Goal: Browse casually: Explore the website without a specific task or goal

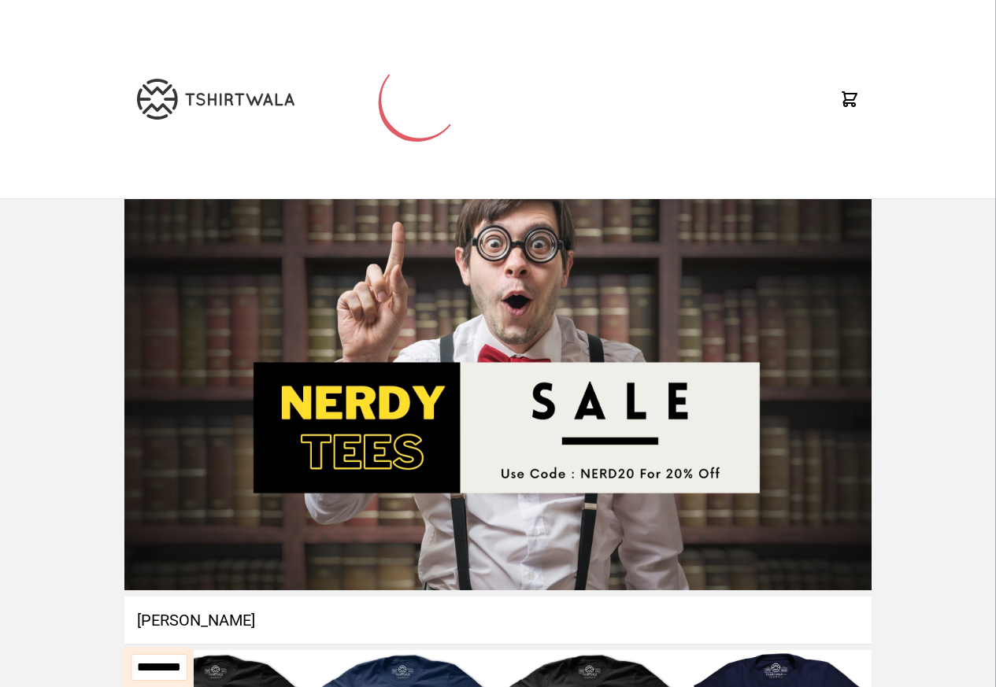
select select "*********"
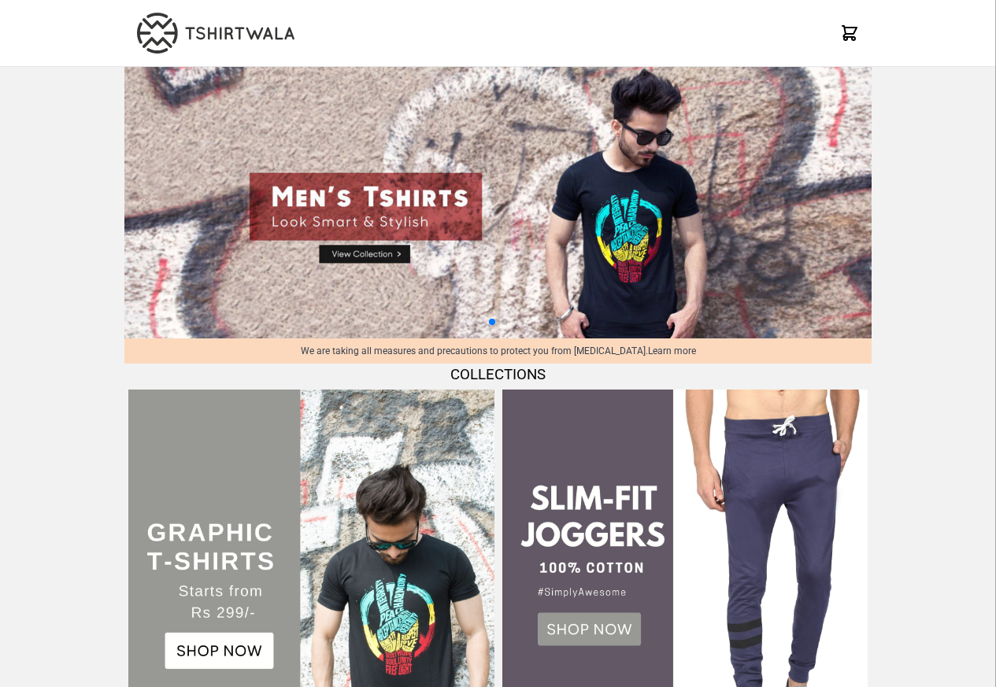
click at [353, 256] on img at bounding box center [497, 203] width 747 height 272
select select "*********"
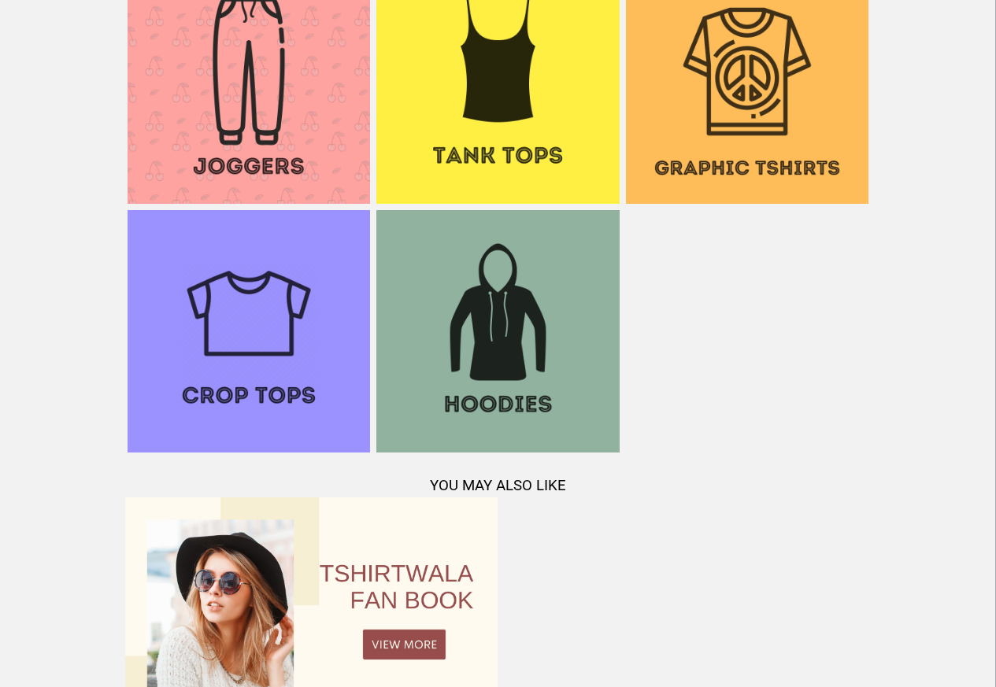
scroll to position [1322, 0]
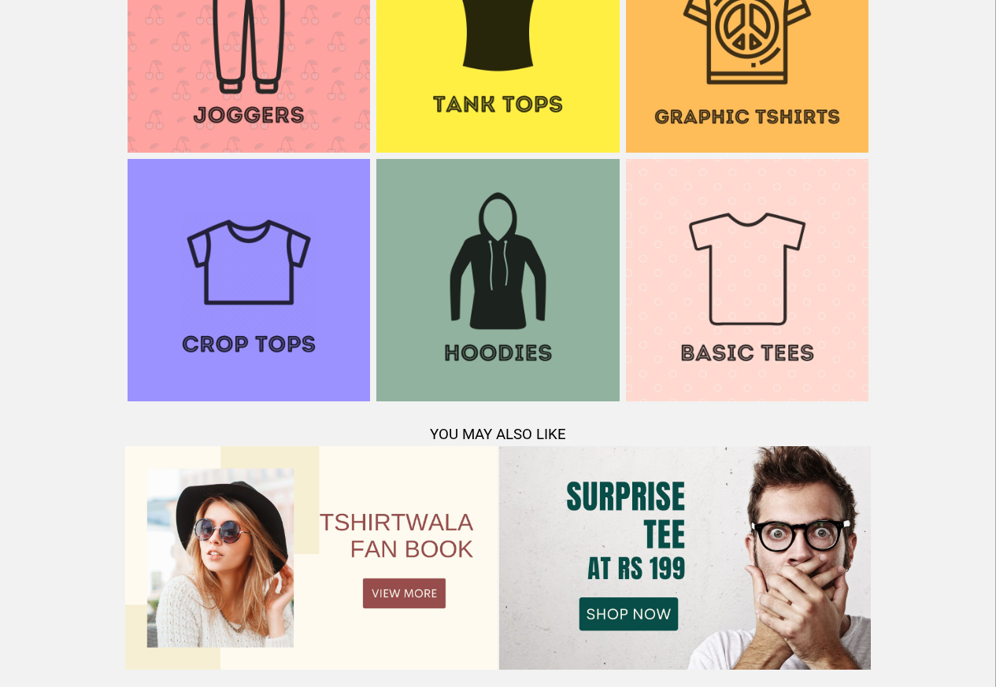
click at [837, 102] on img at bounding box center [747, 31] width 242 height 242
click at [737, 275] on img at bounding box center [747, 280] width 242 height 242
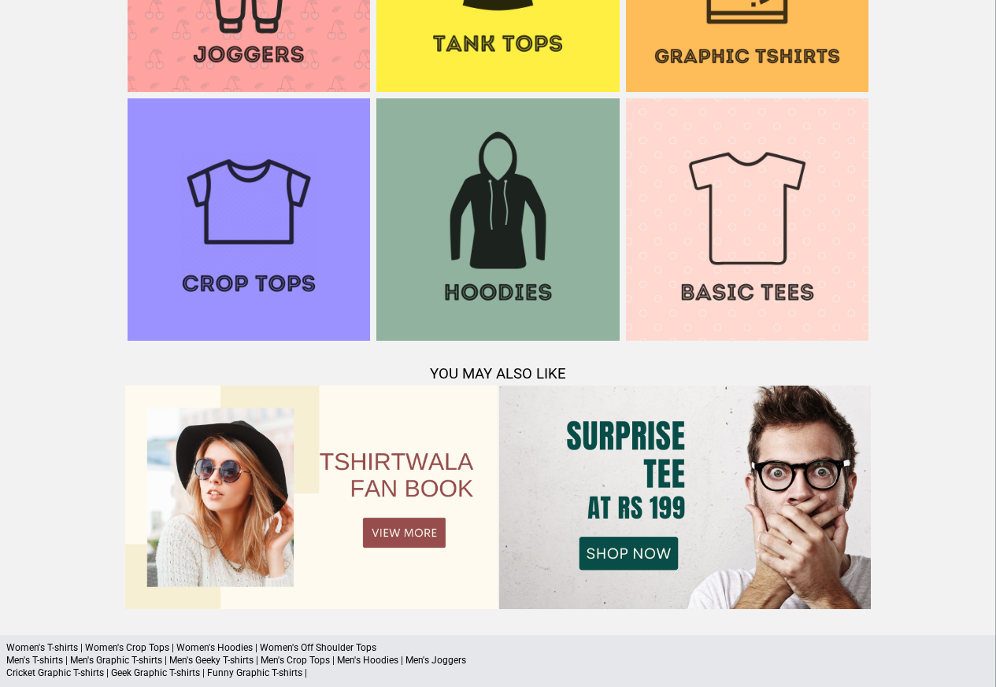
scroll to position [1417, 0]
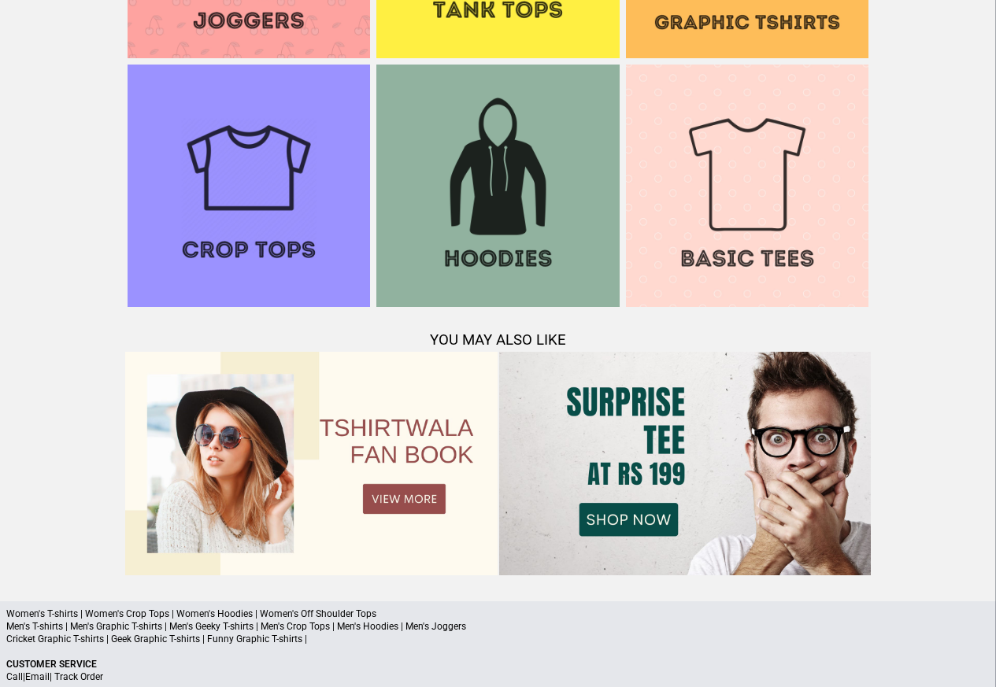
click at [201, 649] on div "Women's T-shirts | Women's Crop Tops | Women's Hoodies | Women's Off Shoulder T…" at bounding box center [498, 695] width 996 height 189
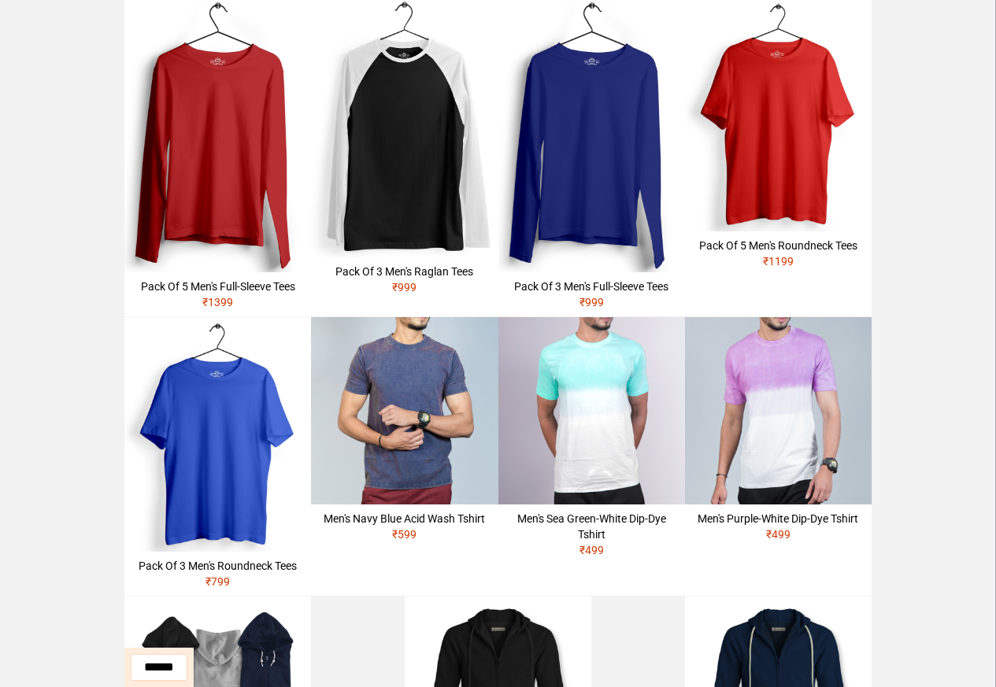
scroll to position [567, 0]
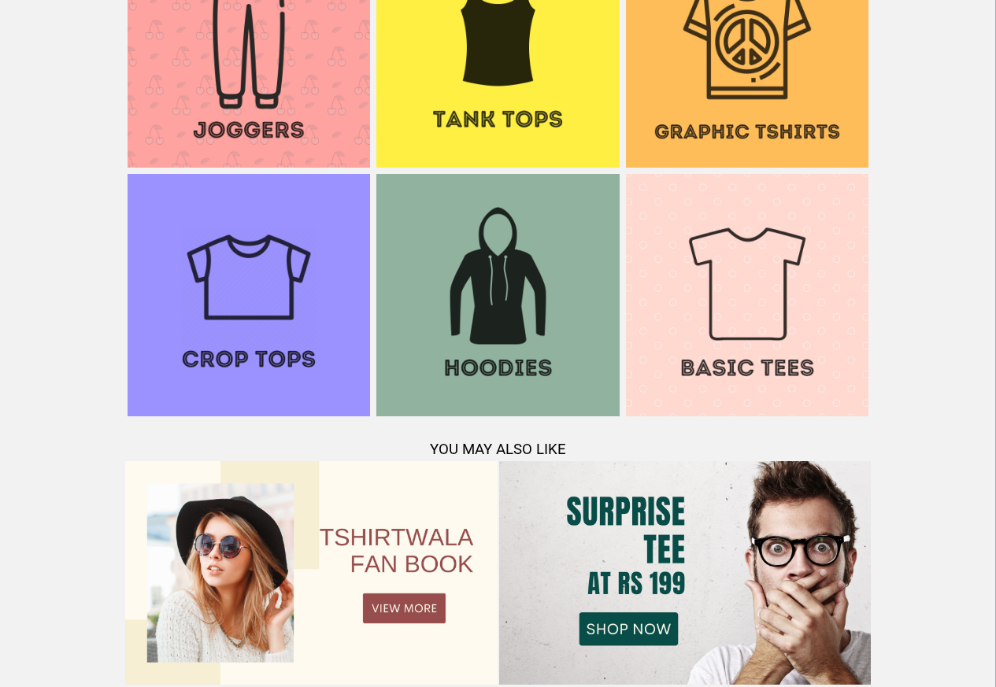
scroll to position [1519, 0]
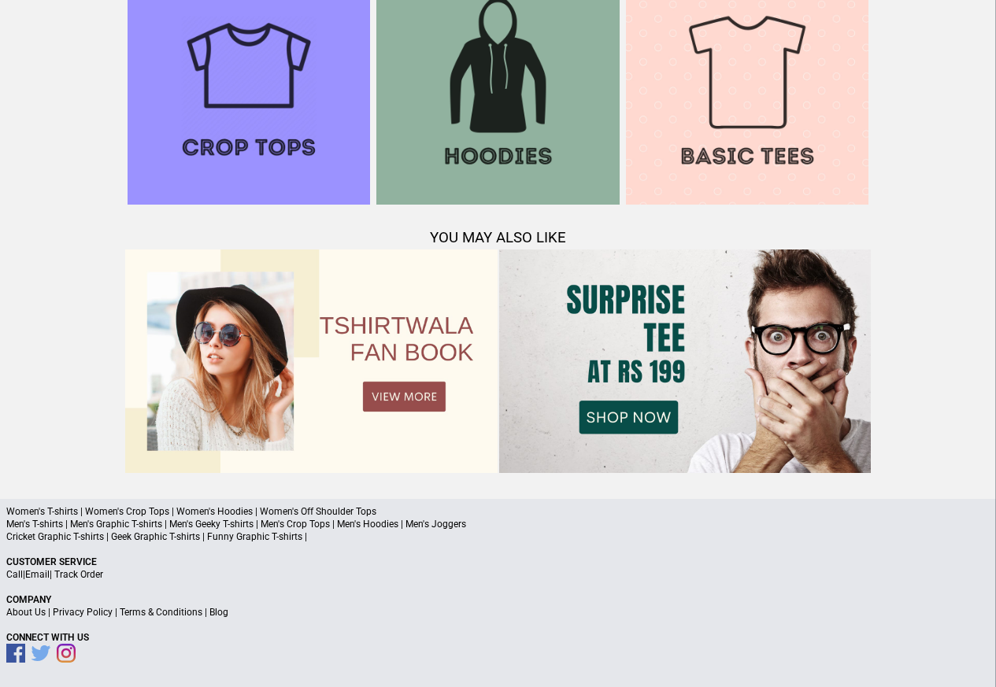
click at [194, 522] on p "Men's T-shirts | Men's Graphic T-shirts | Men's Geeky T-shirts | Men's Crop Top…" at bounding box center [497, 524] width 983 height 13
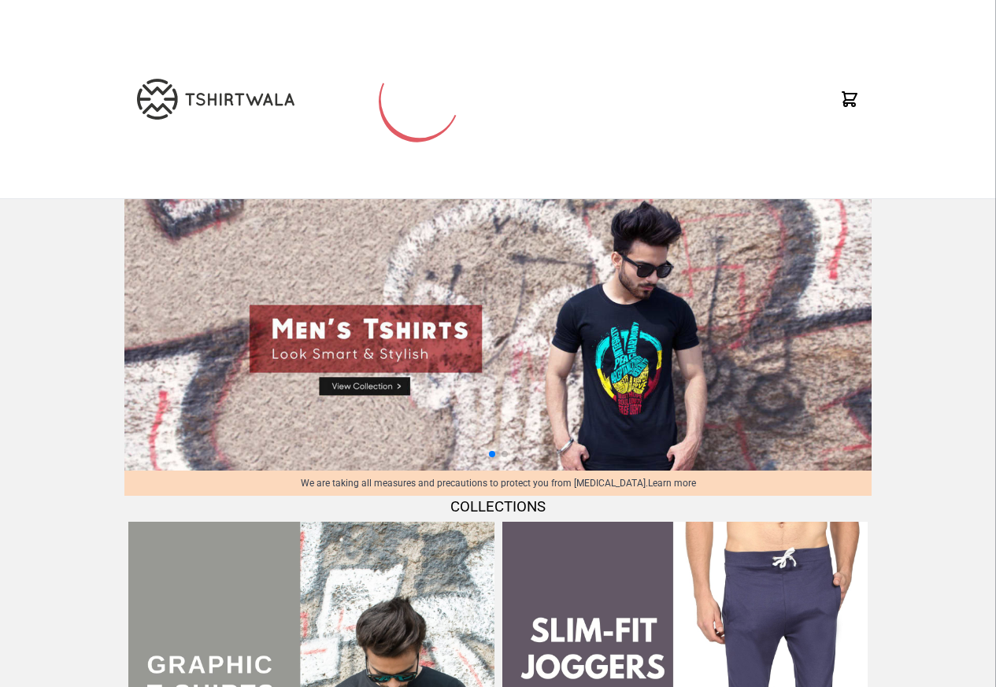
click at [187, 107] on img at bounding box center [215, 99] width 157 height 41
click at [185, 107] on img at bounding box center [215, 99] width 157 height 41
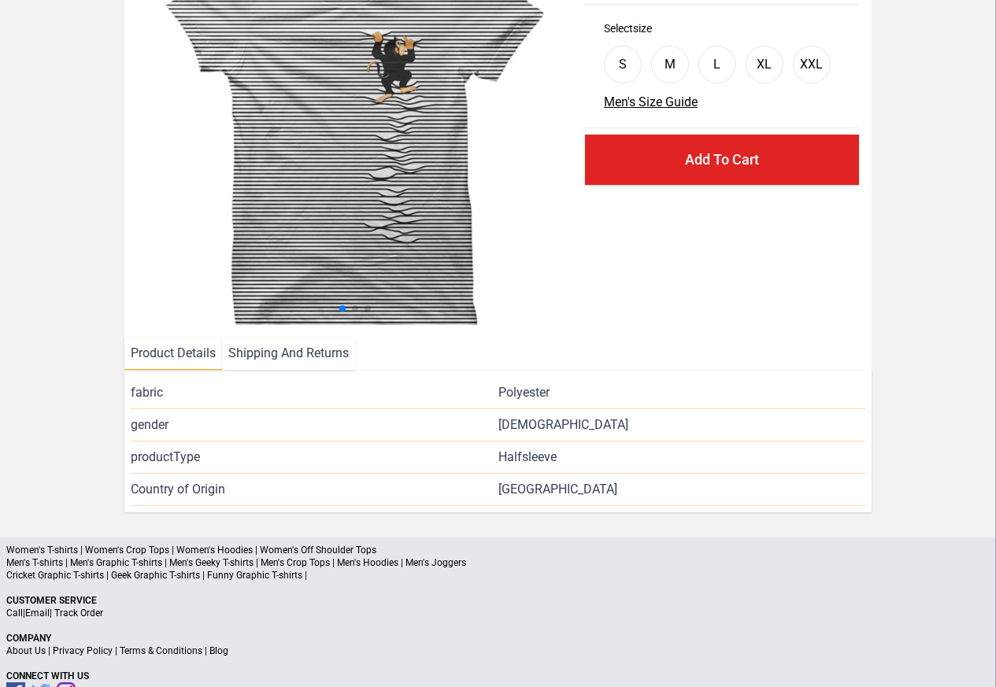
scroll to position [150, 0]
